Goal: Task Accomplishment & Management: Complete application form

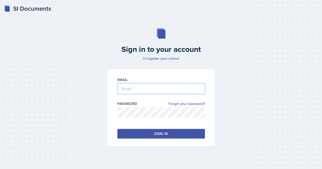
type input "[EMAIL_ADDRESS][DOMAIN_NAME]"
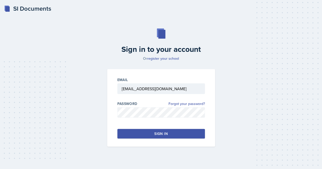
click at [156, 134] on div "Sign in" at bounding box center [160, 133] width 13 height 5
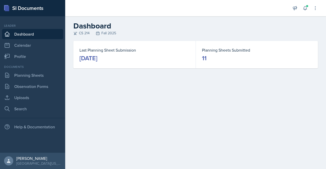
click at [34, 34] on link "Dashboard" at bounding box center [32, 34] width 61 height 10
click at [34, 75] on link "Planning Sheets" at bounding box center [32, 75] width 61 height 10
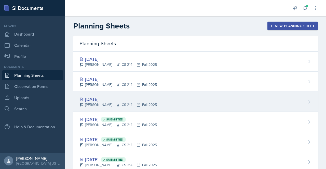
click at [100, 98] on div "[DATE]" at bounding box center [117, 99] width 77 height 7
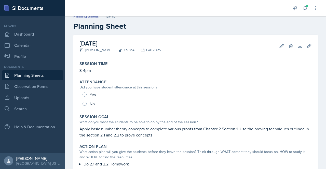
scroll to position [11, 0]
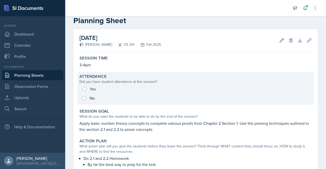
click at [82, 89] on div "Yes No" at bounding box center [195, 93] width 232 height 18
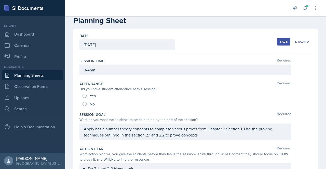
click at [86, 94] on div "Yes" at bounding box center [89, 96] width 14 height 8
click at [85, 94] on input "Yes" at bounding box center [84, 96] width 4 height 4
radio input "true"
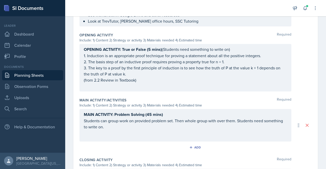
scroll to position [283, 0]
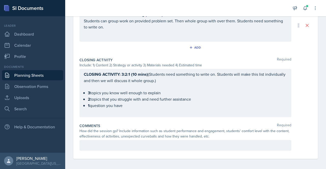
click at [162, 143] on p at bounding box center [185, 145] width 203 height 6
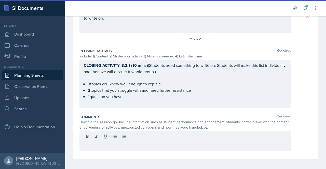
click at [182, 140] on div at bounding box center [185, 141] width 212 height 20
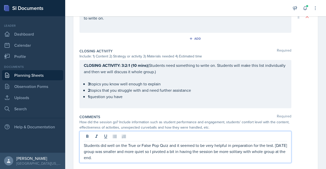
click at [150, 154] on p "Students did well on the True or False Pop Quiz and it seemed to be very helpfu…" at bounding box center [185, 151] width 203 height 18
click at [164, 142] on p "Students did well on the True or False Pop Quiz and it seemed to be very helpfu…" at bounding box center [185, 151] width 203 height 18
click at [131, 151] on p "Students did well on the True or False Pop Quiz and it seemed to be very helpfu…" at bounding box center [185, 151] width 203 height 18
click at [126, 156] on p "Students did well on the True or False Pop Quiz and it seemed to be very helpfu…" at bounding box center [185, 151] width 203 height 18
